Goal: Obtain resource: Download file/media

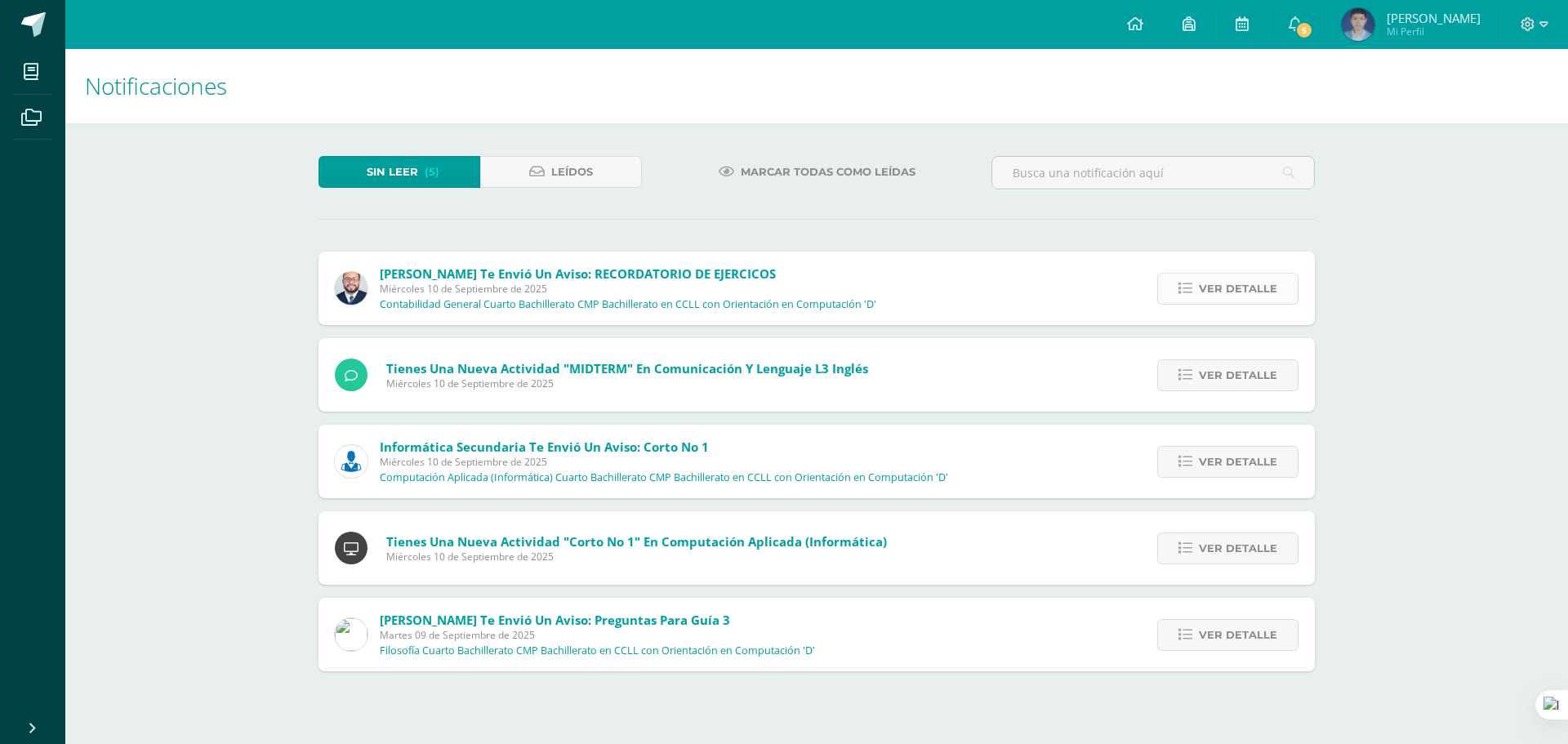
click at [1224, 282] on span "Ver detalle" at bounding box center [1237, 288] width 78 height 30
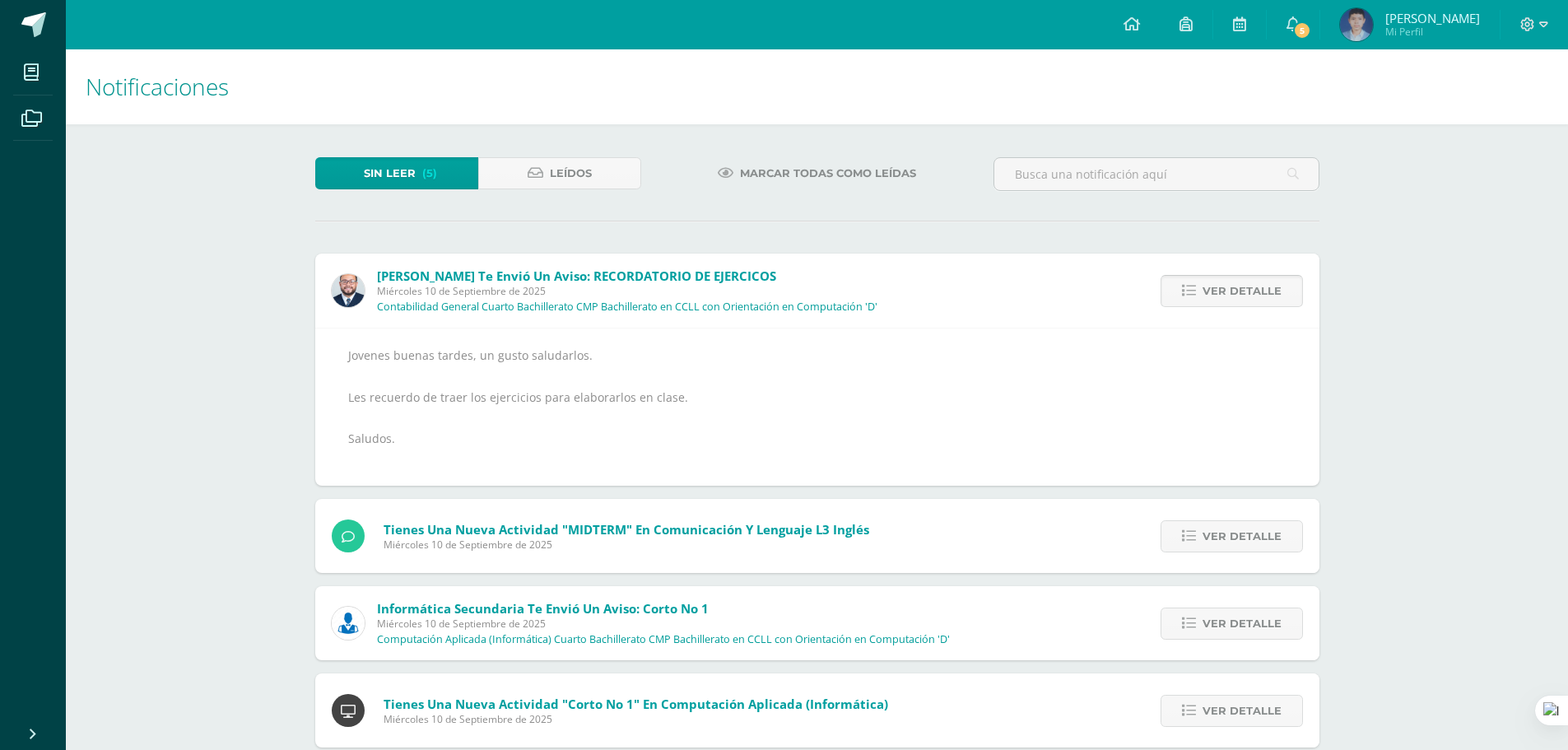
click at [1233, 284] on span "Ver detalle" at bounding box center [1241, 291] width 79 height 30
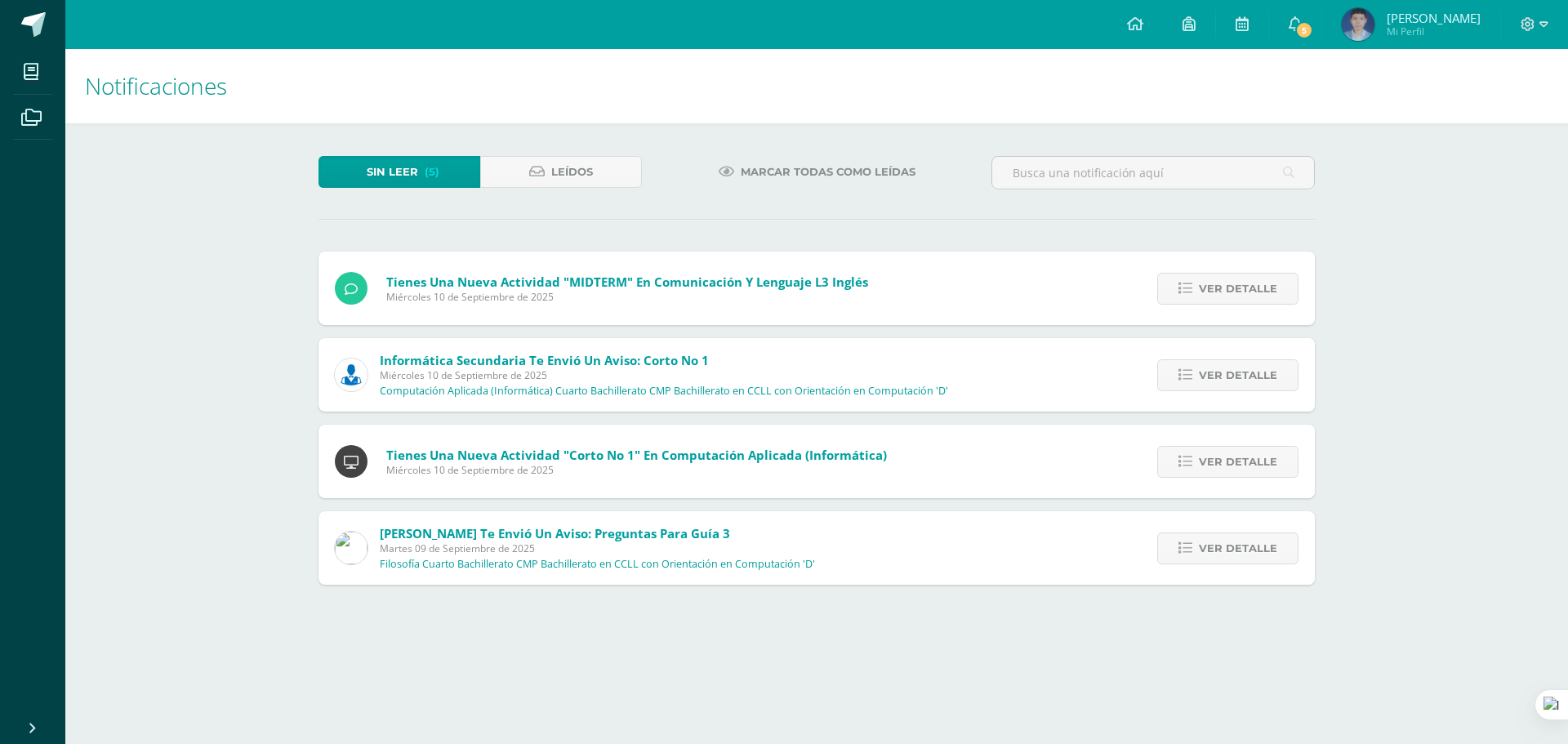
click at [1224, 282] on span "Ver detalle" at bounding box center [1237, 288] width 78 height 30
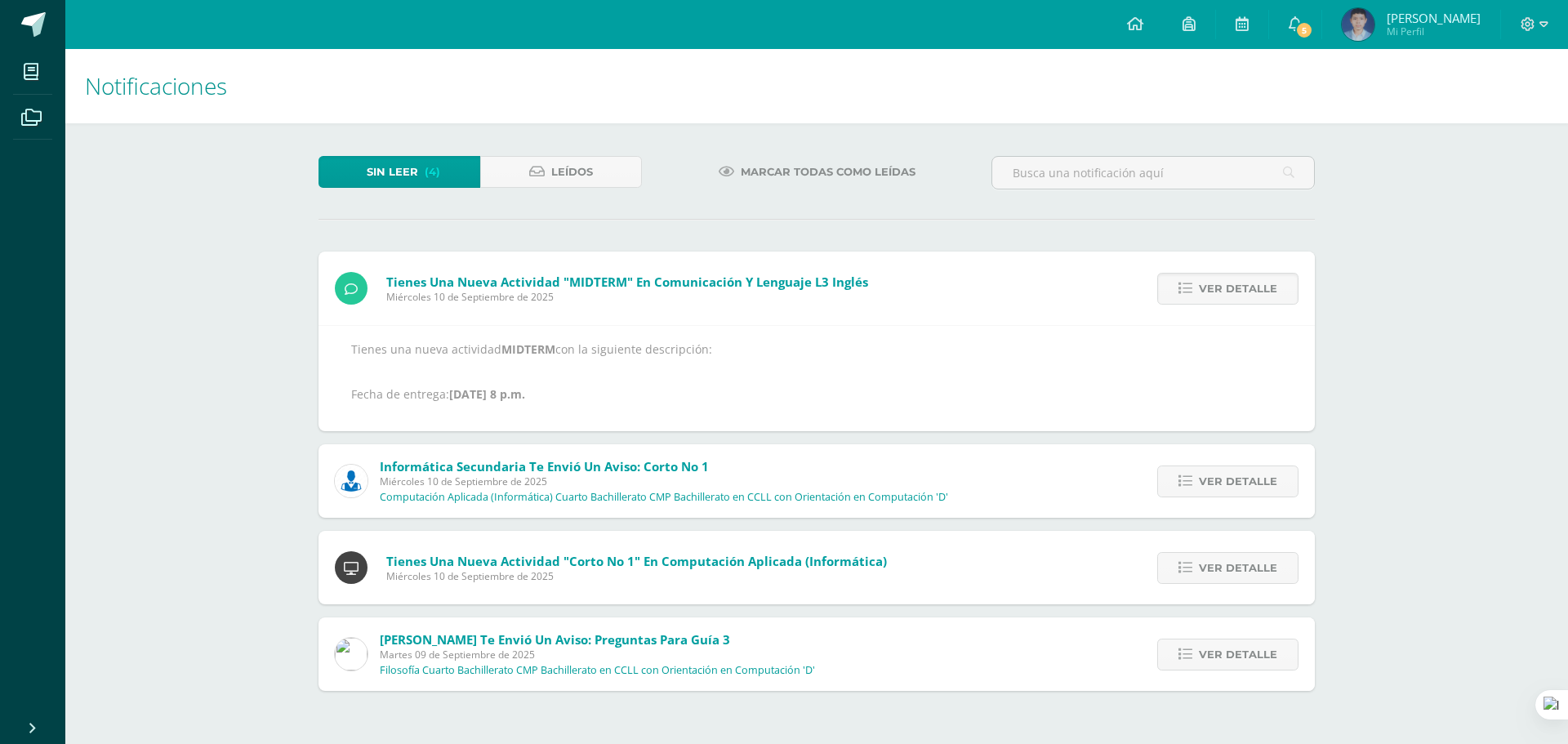
click at [1224, 282] on span "Ver detalle" at bounding box center [1237, 288] width 78 height 30
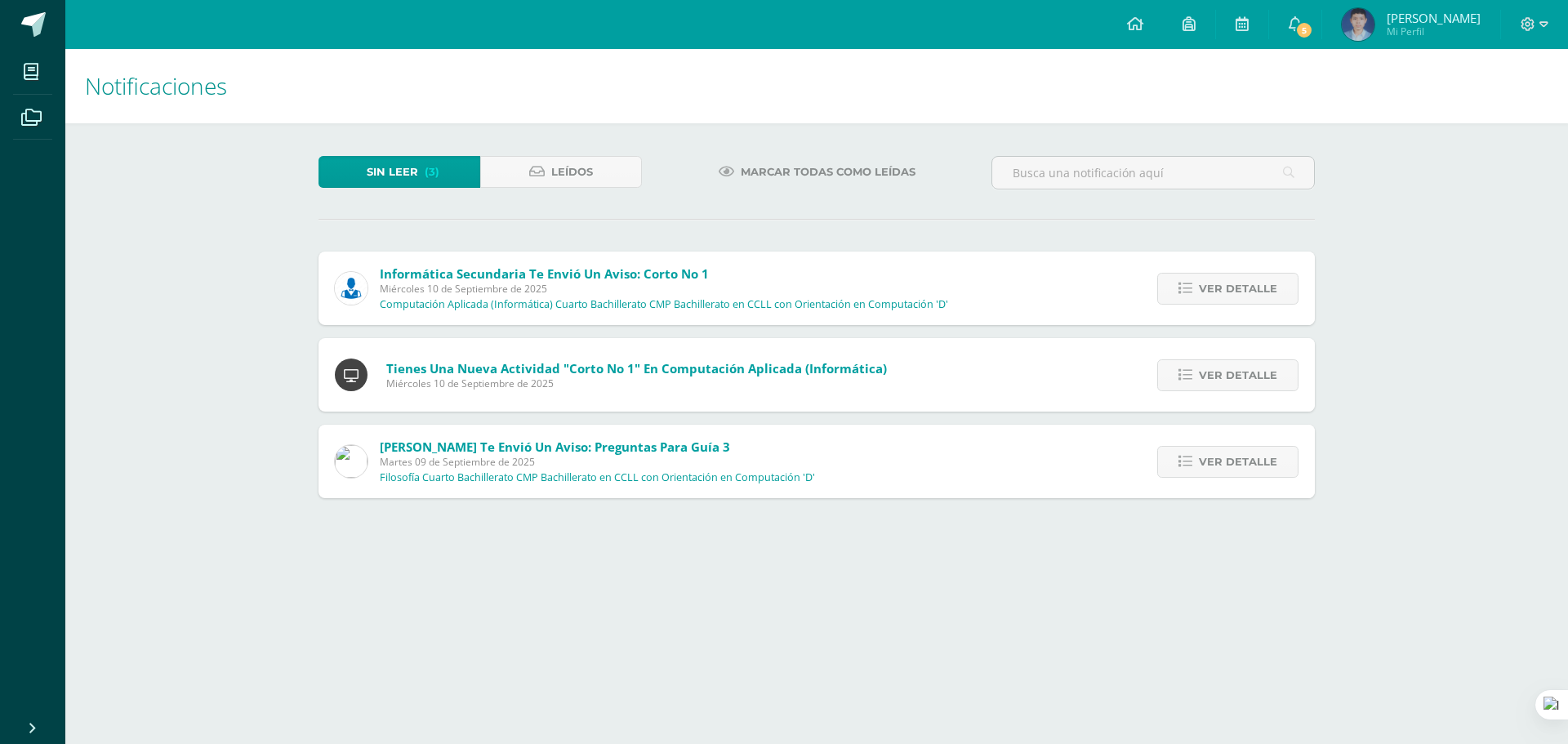
click at [1224, 282] on span "Ver detalle" at bounding box center [1237, 288] width 78 height 30
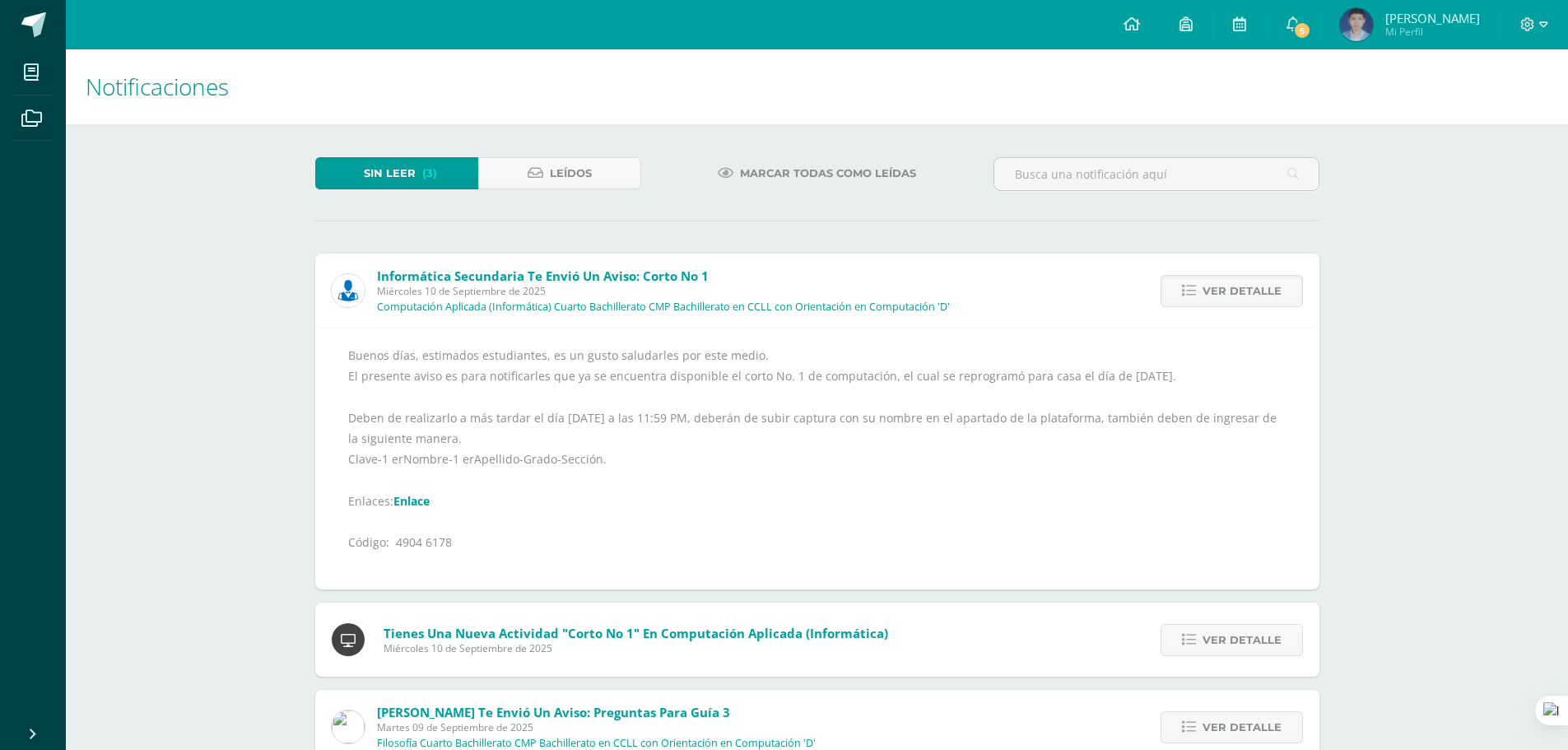
click at [1233, 284] on span "Ver detalle" at bounding box center [1241, 291] width 79 height 30
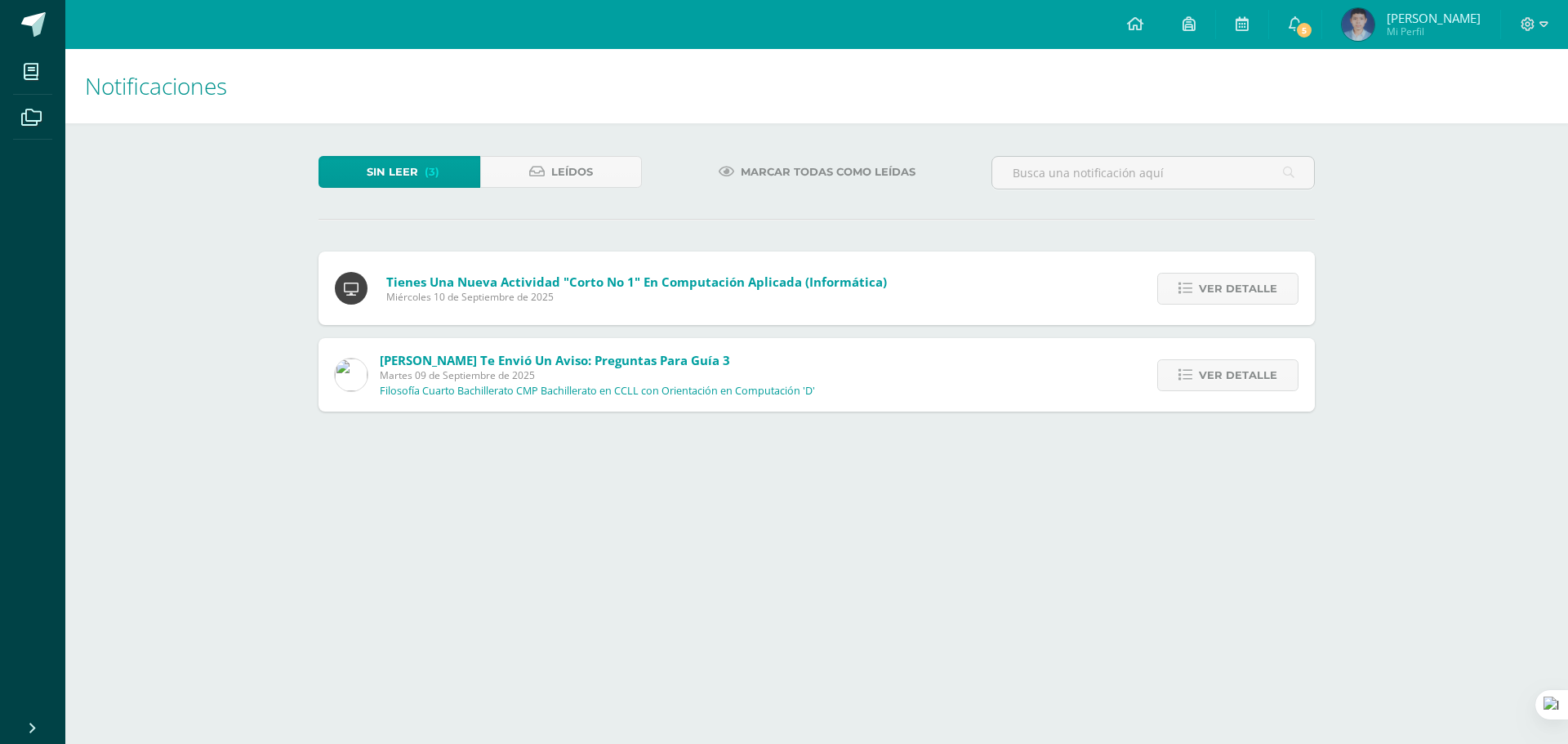
click at [1224, 282] on span "Ver detalle" at bounding box center [1237, 288] width 78 height 30
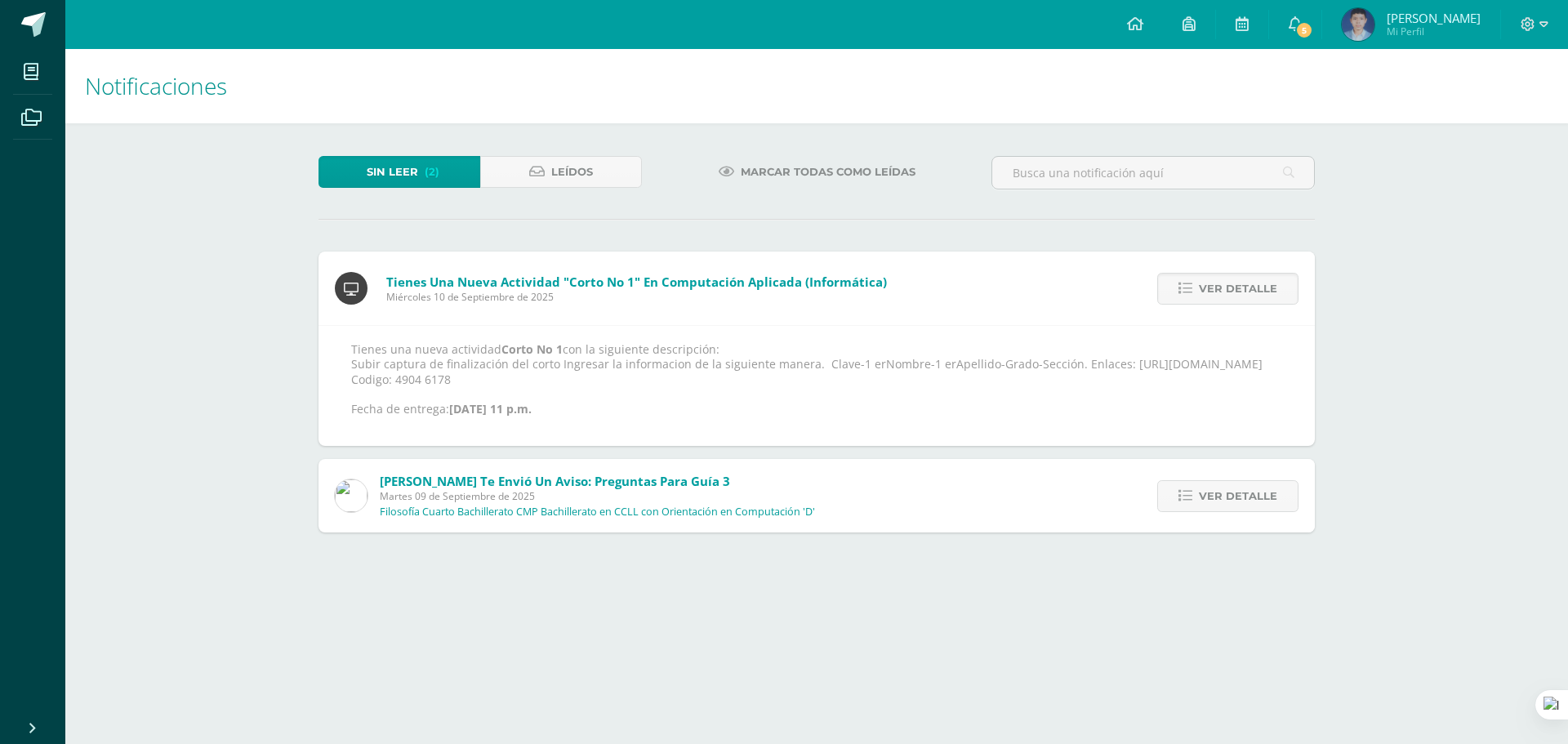
click at [1224, 282] on span "Ver detalle" at bounding box center [1237, 288] width 78 height 30
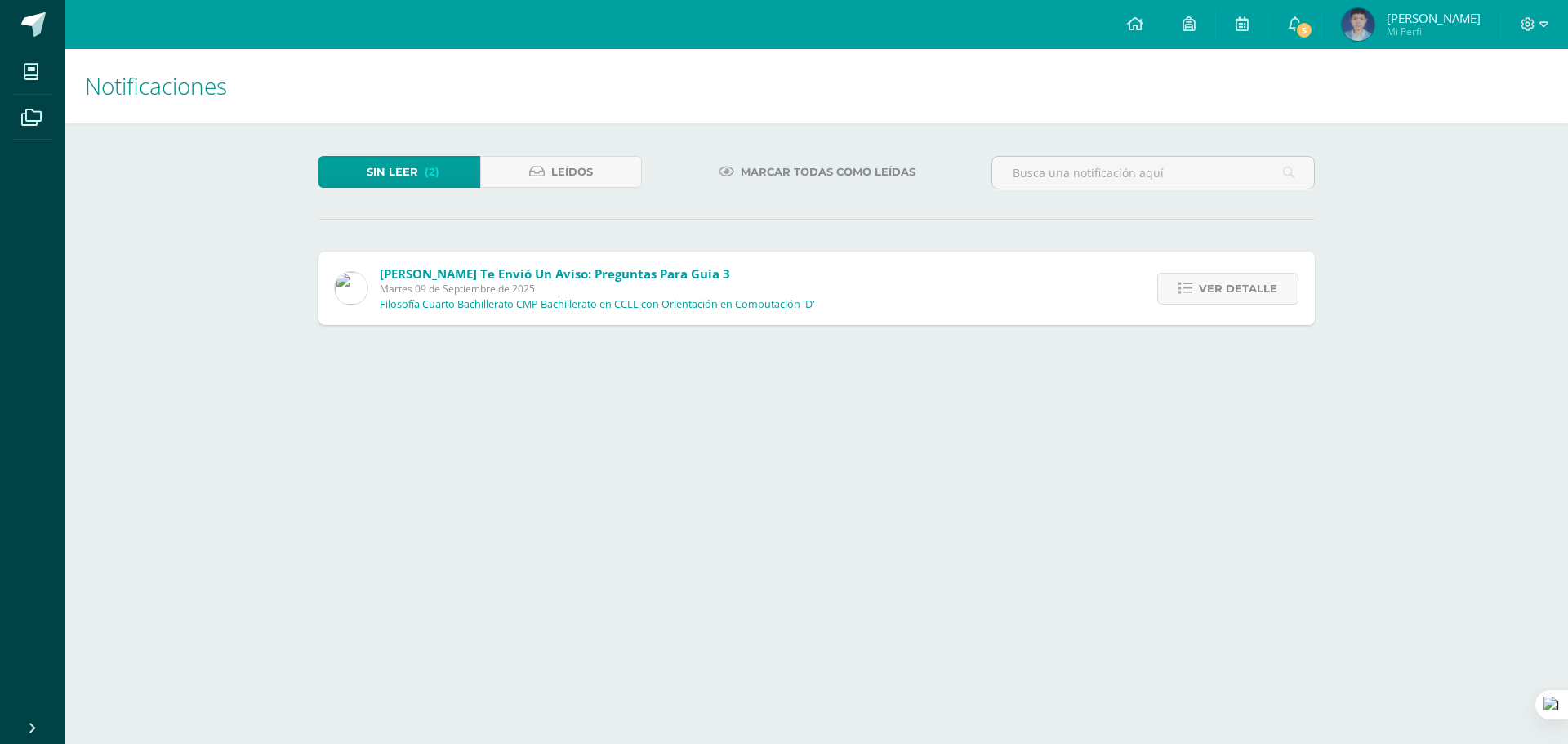
click at [1224, 282] on span "Ver detalle" at bounding box center [1237, 288] width 78 height 30
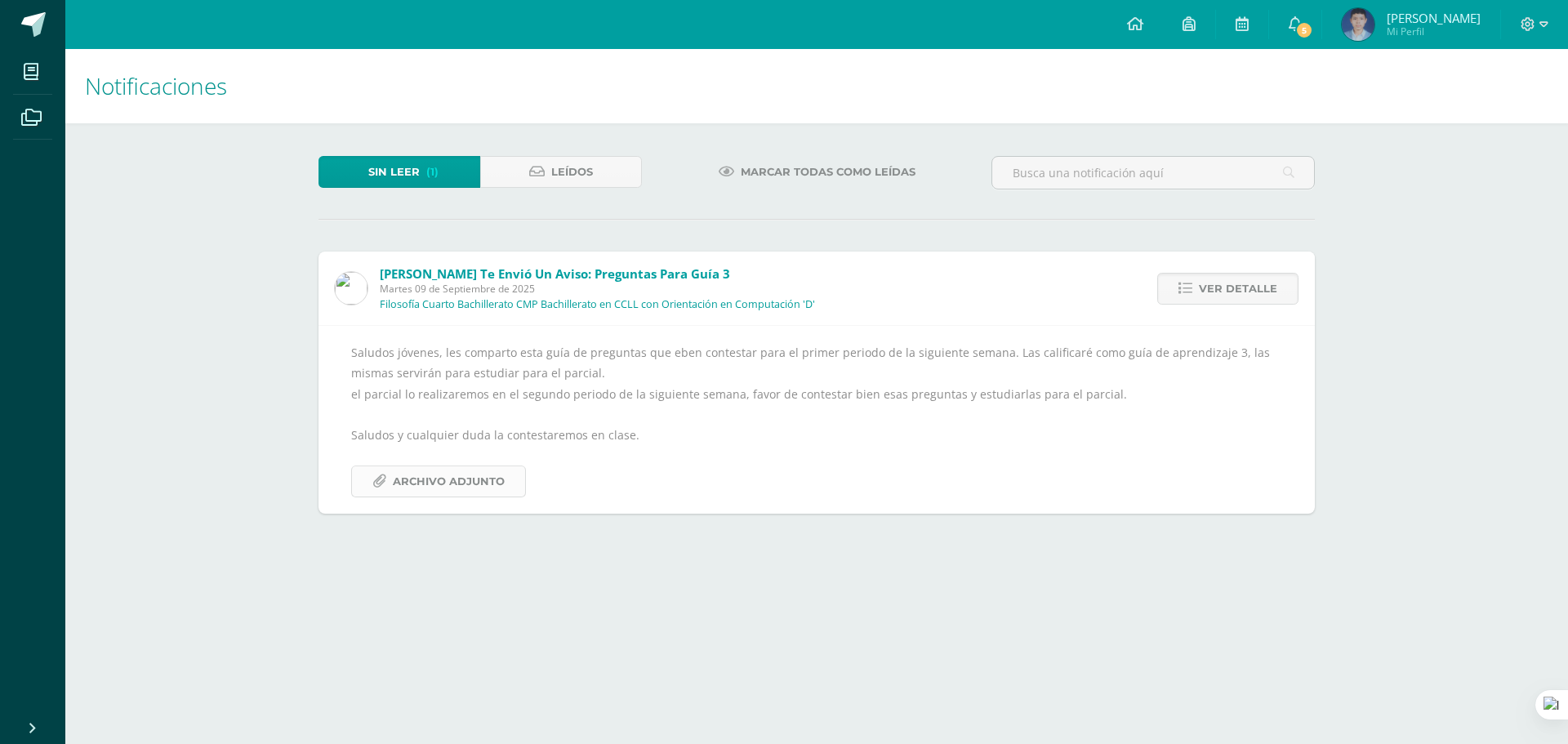
click at [418, 492] on span "Archivo Adjunto" at bounding box center [449, 481] width 112 height 30
